Goal: Consume media (video, audio)

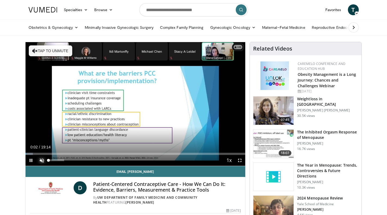
click at [43, 160] on span "Video Player" at bounding box center [41, 160] width 11 height 11
drag, startPoint x: 27, startPoint y: 154, endPoint x: 14, endPoint y: 156, distance: 13.4
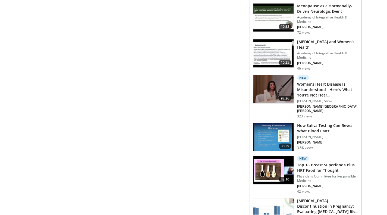
scroll to position [530, 0]
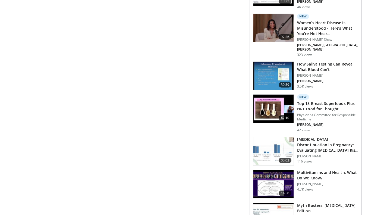
click at [323, 101] on h3 "Top 18 Breast Superfoods Plus HRT Food for Thought" at bounding box center [327, 106] width 61 height 11
